Goal: Task Accomplishment & Management: Use online tool/utility

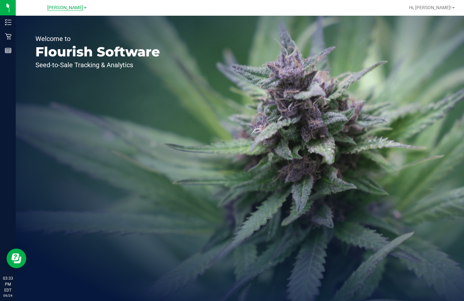
click at [74, 7] on span "[PERSON_NAME]" at bounding box center [65, 8] width 36 height 6
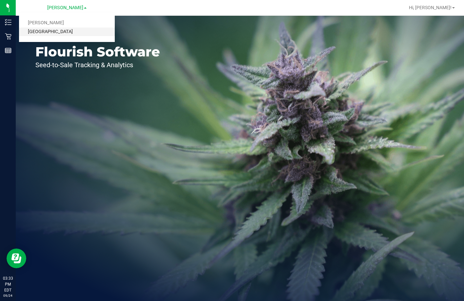
click at [56, 31] on link "[GEOGRAPHIC_DATA]" at bounding box center [67, 32] width 96 height 9
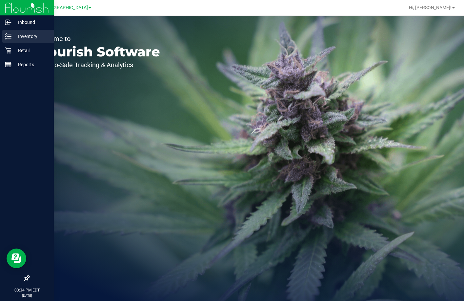
click at [17, 34] on p "Inventory" at bounding box center [30, 36] width 39 height 8
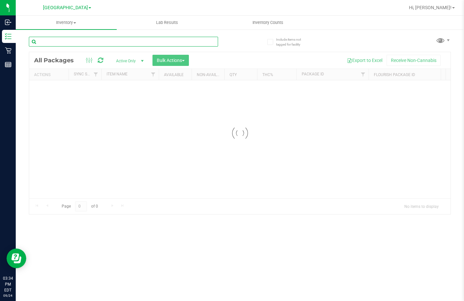
click at [69, 40] on input "text" at bounding box center [123, 42] width 189 height 10
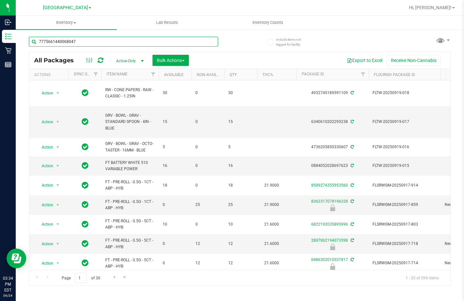
type input "7775661440068047"
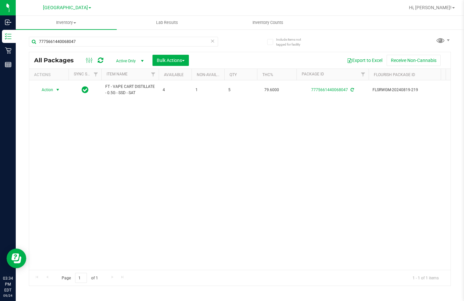
click at [54, 91] on span "select" at bounding box center [58, 89] width 8 height 9
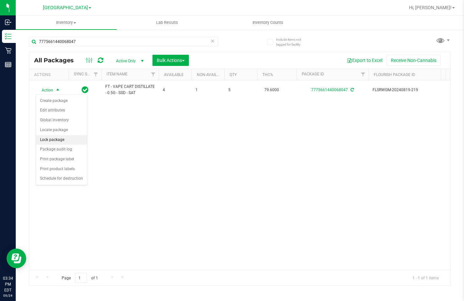
click at [59, 139] on li "Lock package" at bounding box center [61, 140] width 51 height 10
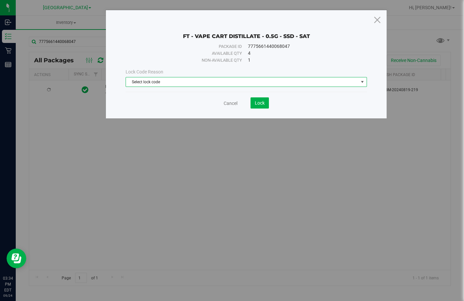
click at [254, 84] on span "Select lock code" at bounding box center [242, 81] width 233 height 9
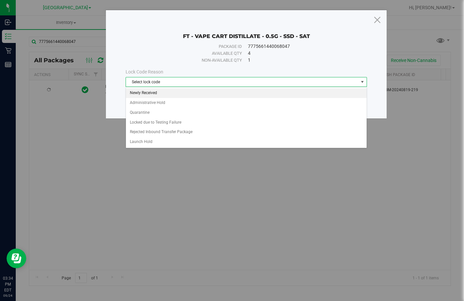
click at [201, 95] on li "Newly Received" at bounding box center [246, 93] width 241 height 10
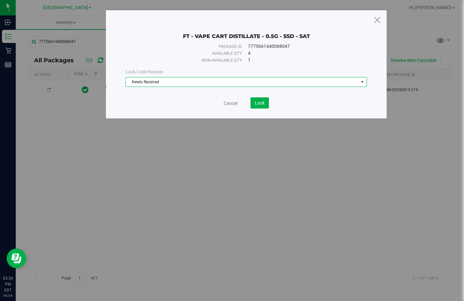
click at [245, 80] on span "Newly Received" at bounding box center [242, 81] width 233 height 9
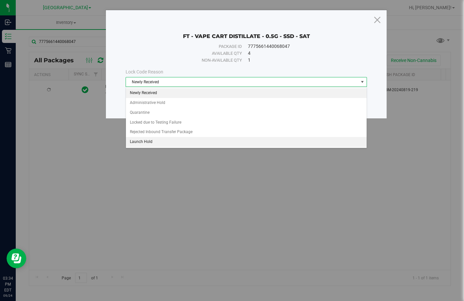
click at [176, 142] on li "Launch Hold" at bounding box center [246, 142] width 241 height 10
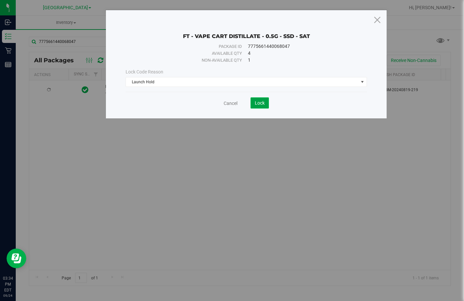
click at [262, 105] on span "Lock" at bounding box center [260, 102] width 10 height 5
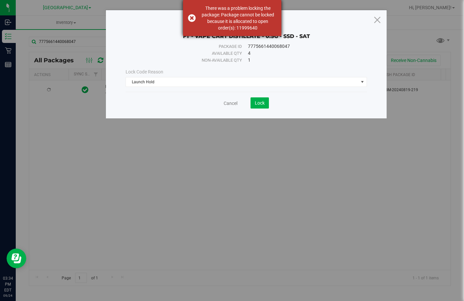
click at [190, 17] on div "There was a problem locking the package: Package cannot be locked because it is…" at bounding box center [232, 18] width 98 height 36
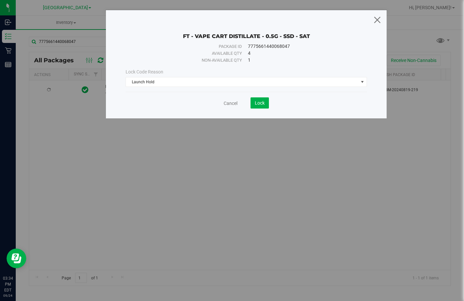
click at [378, 17] on icon at bounding box center [377, 20] width 9 height 16
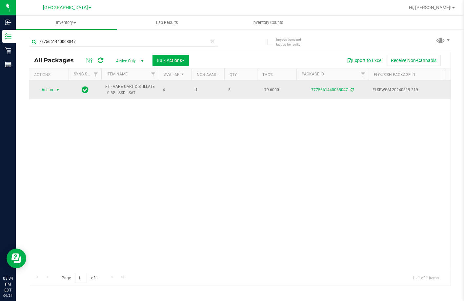
click at [51, 90] on span "Action" at bounding box center [45, 89] width 18 height 9
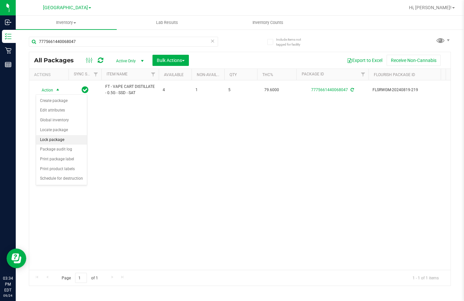
click at [61, 138] on li "Lock package" at bounding box center [61, 140] width 51 height 10
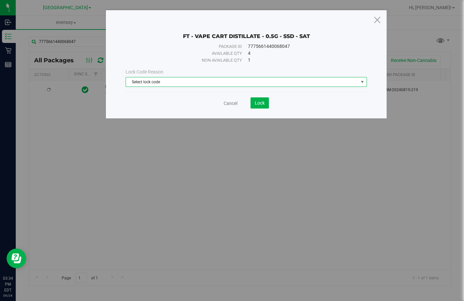
click at [231, 81] on span "Select lock code" at bounding box center [242, 81] width 233 height 9
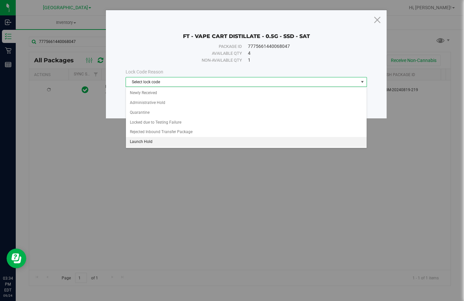
click at [199, 141] on li "Launch Hold" at bounding box center [246, 142] width 241 height 10
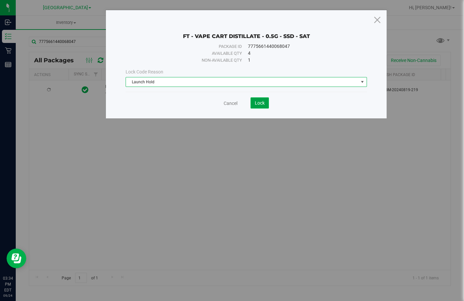
click at [263, 103] on span "Lock" at bounding box center [260, 102] width 10 height 5
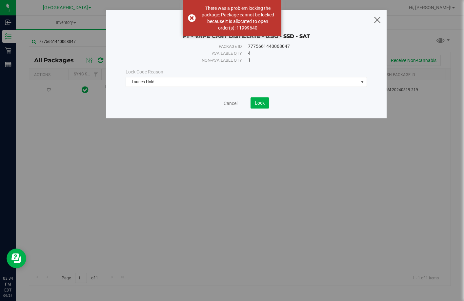
click at [381, 18] on icon at bounding box center [377, 20] width 9 height 16
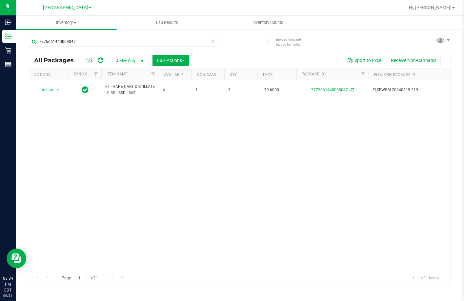
click at [116, 166] on div "Action Action Create package Edit attributes Global inventory Locate package Lo…" at bounding box center [240, 175] width 422 height 190
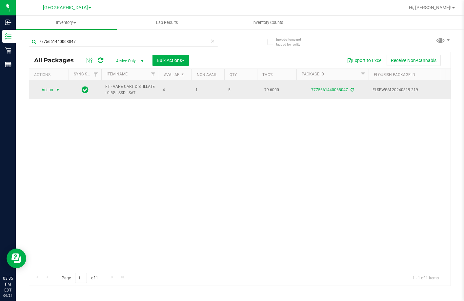
click at [54, 90] on span "select" at bounding box center [58, 89] width 8 height 9
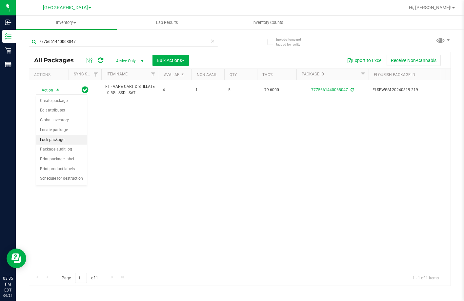
click at [64, 139] on li "Lock package" at bounding box center [61, 140] width 51 height 10
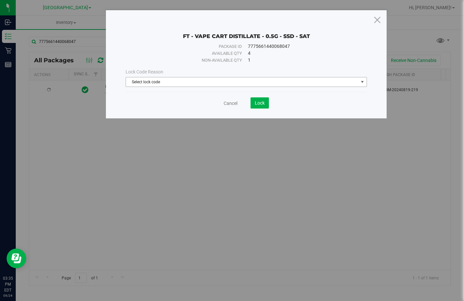
click at [163, 82] on span "Select lock code" at bounding box center [242, 81] width 233 height 9
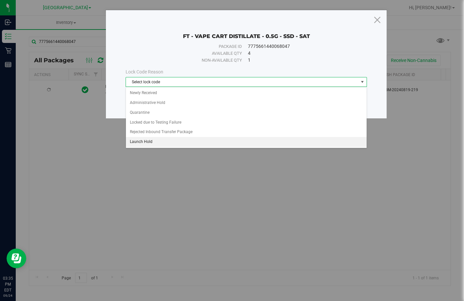
click at [186, 141] on li "Launch Hold" at bounding box center [246, 142] width 241 height 10
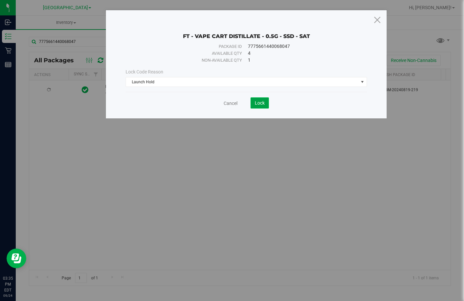
click at [257, 107] on button "Lock" at bounding box center [260, 102] width 18 height 11
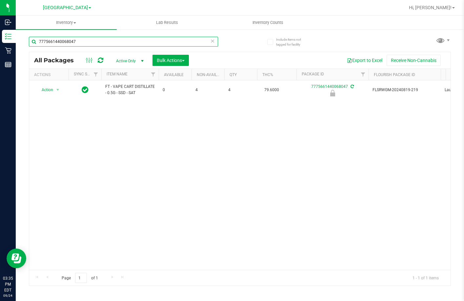
drag, startPoint x: 106, startPoint y: 42, endPoint x: 0, endPoint y: 47, distance: 106.7
click at [0, 47] on html "Inbound Inventory Retail Reports 03:35 PM EDT [DATE] 09/24 Lakeland [PERSON_NAM…" at bounding box center [232, 150] width 464 height 301
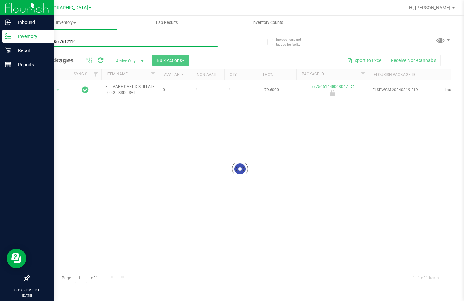
type input "9678600577612116"
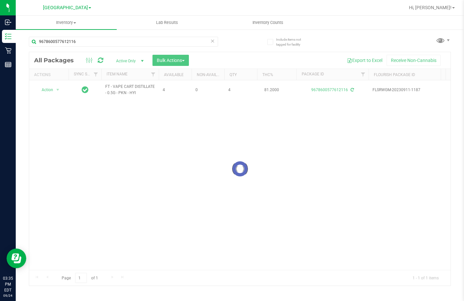
click at [50, 90] on div at bounding box center [240, 169] width 422 height 234
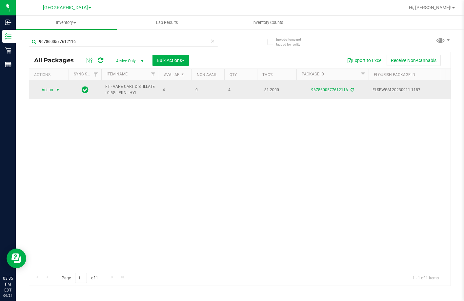
click at [50, 91] on span "Action" at bounding box center [45, 89] width 18 height 9
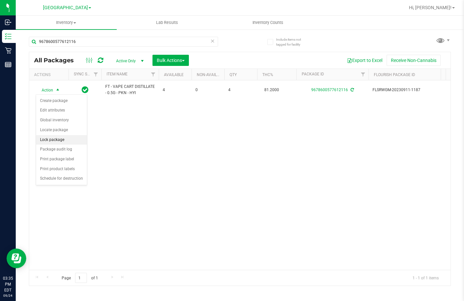
click at [64, 140] on li "Lock package" at bounding box center [61, 140] width 51 height 10
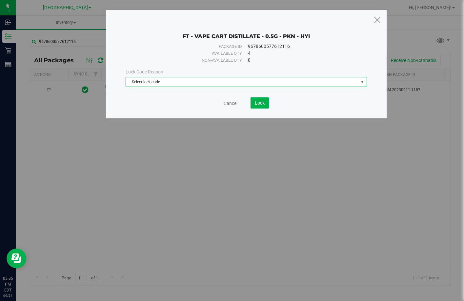
click at [239, 86] on span "Select lock code" at bounding box center [242, 81] width 233 height 9
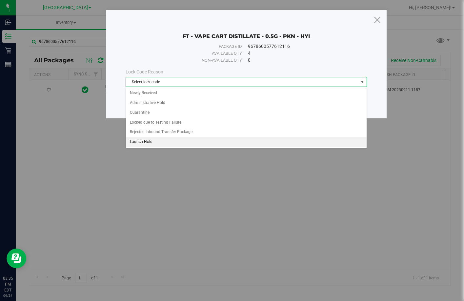
click at [185, 141] on li "Launch Hold" at bounding box center [246, 142] width 241 height 10
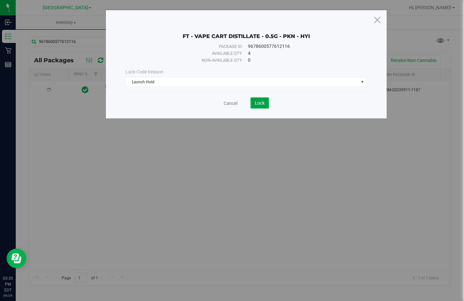
click at [263, 103] on span "Lock" at bounding box center [260, 102] width 10 height 5
